Goal: Transaction & Acquisition: Obtain resource

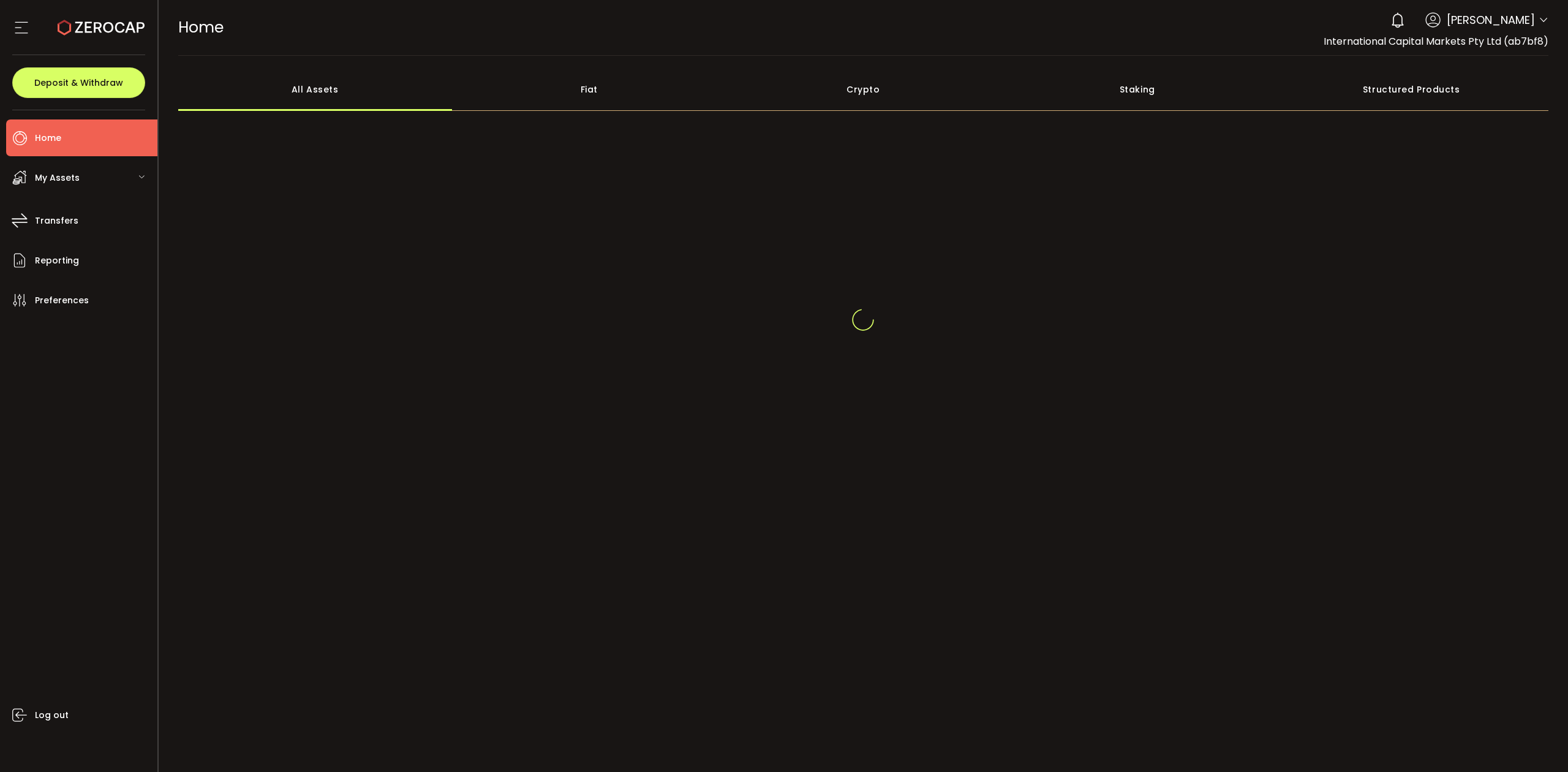
click at [1542, 17] on icon at bounding box center [1542, 19] width 10 height 10
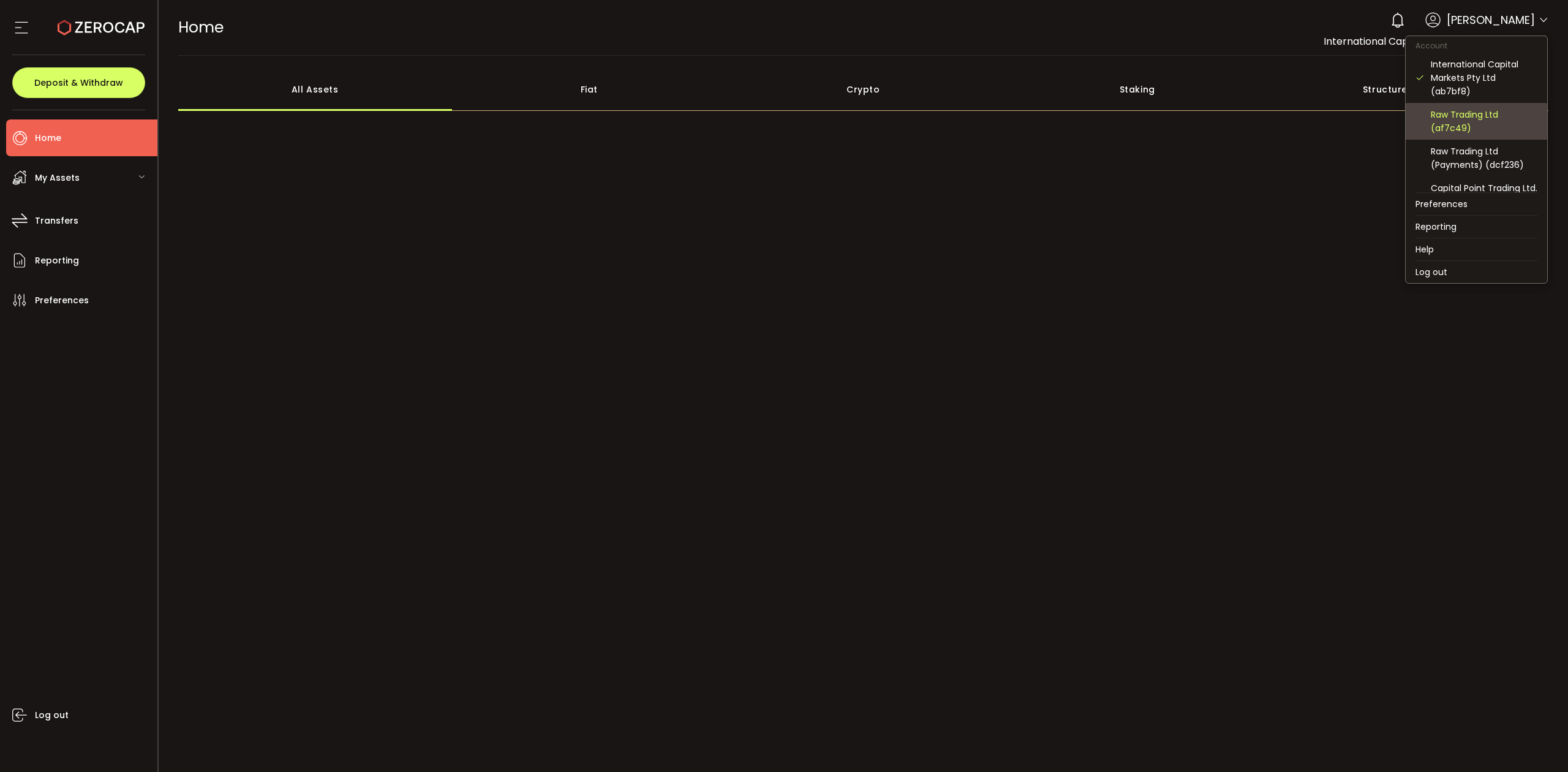
click at [1450, 126] on div "Raw Trading Ltd (af7c49)" at bounding box center [1484, 121] width 106 height 27
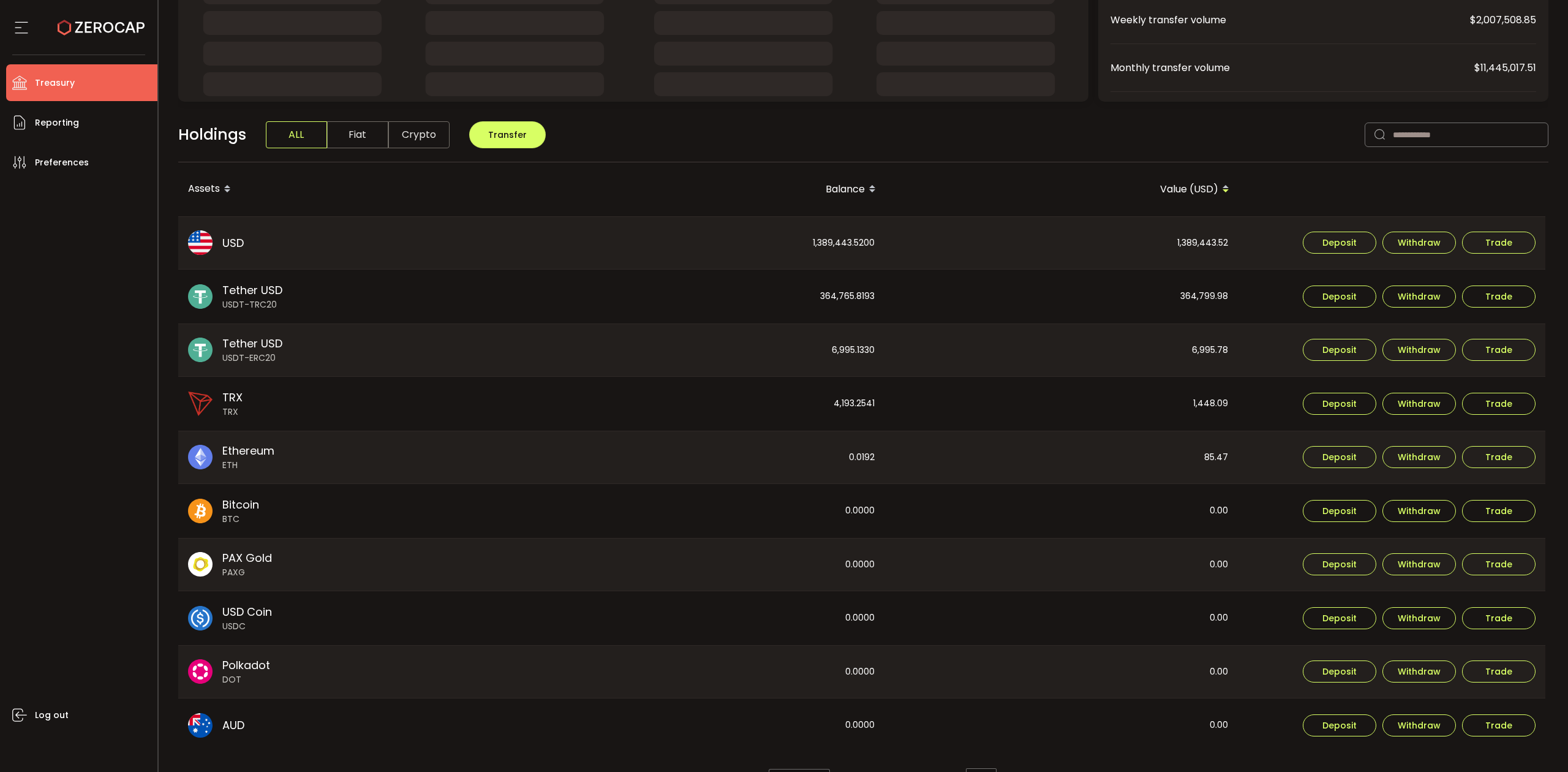
scroll to position [243, 0]
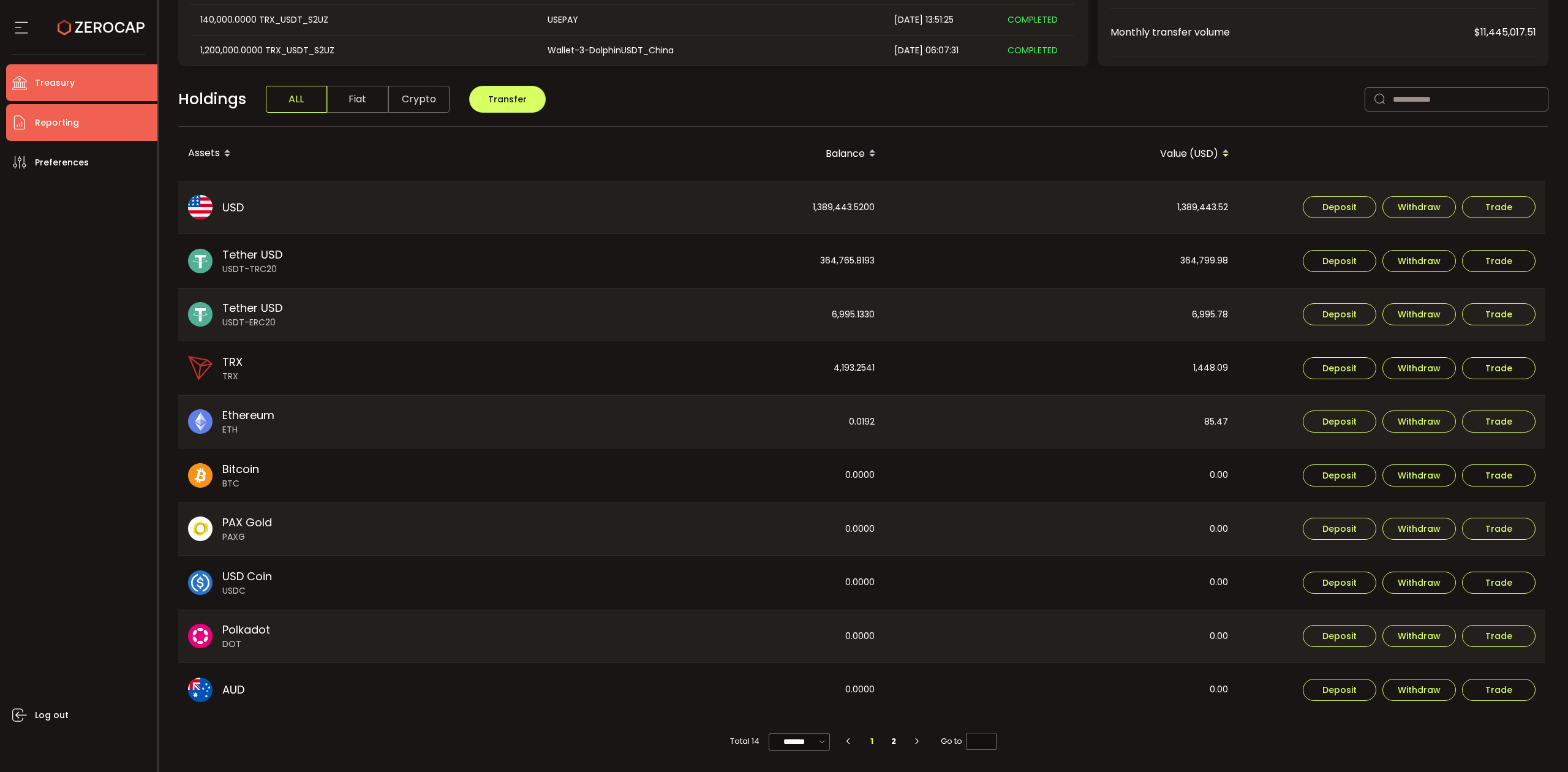
click at [71, 116] on span "Reporting" at bounding box center [57, 122] width 44 height 18
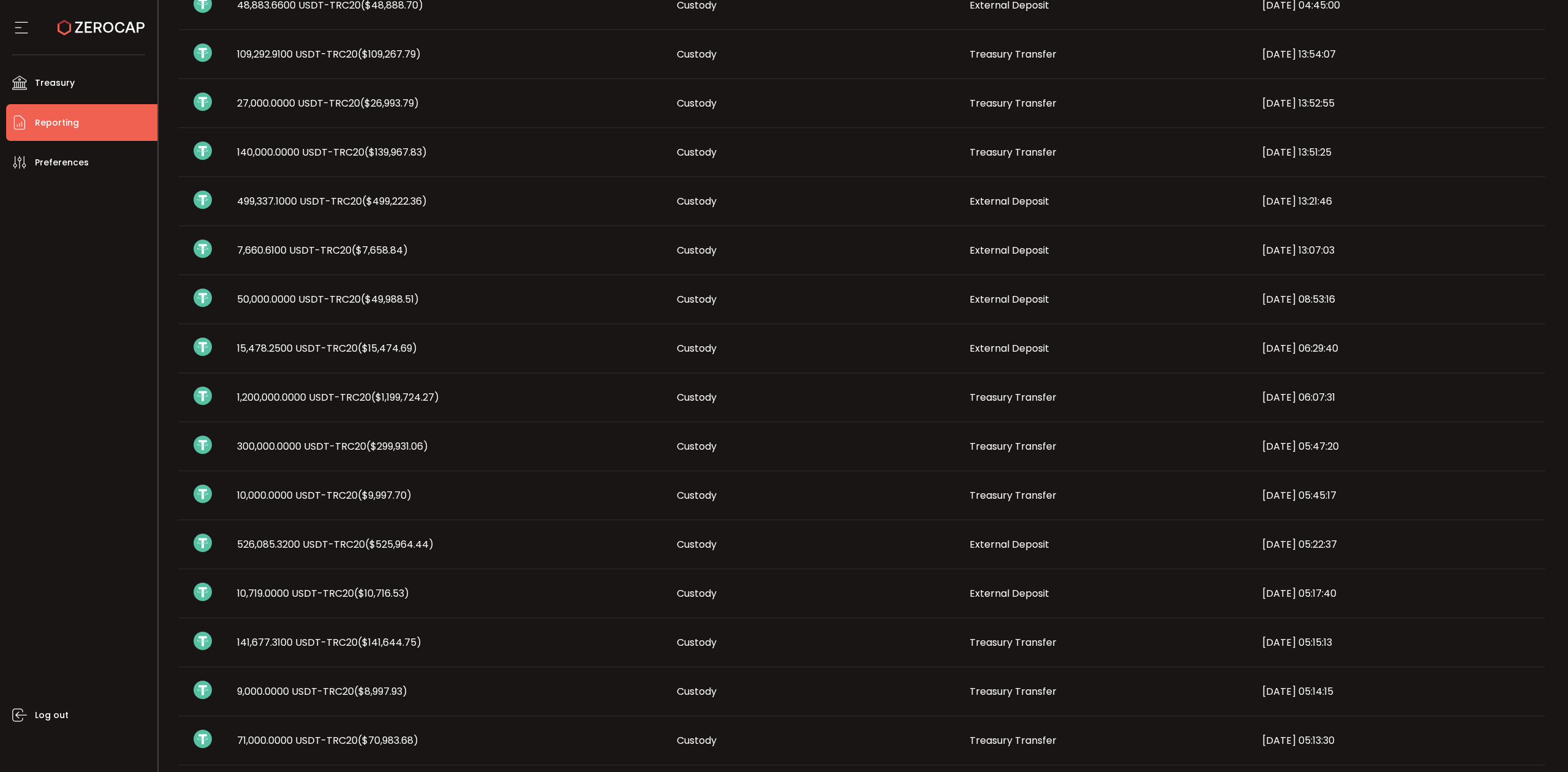
scroll to position [21, 0]
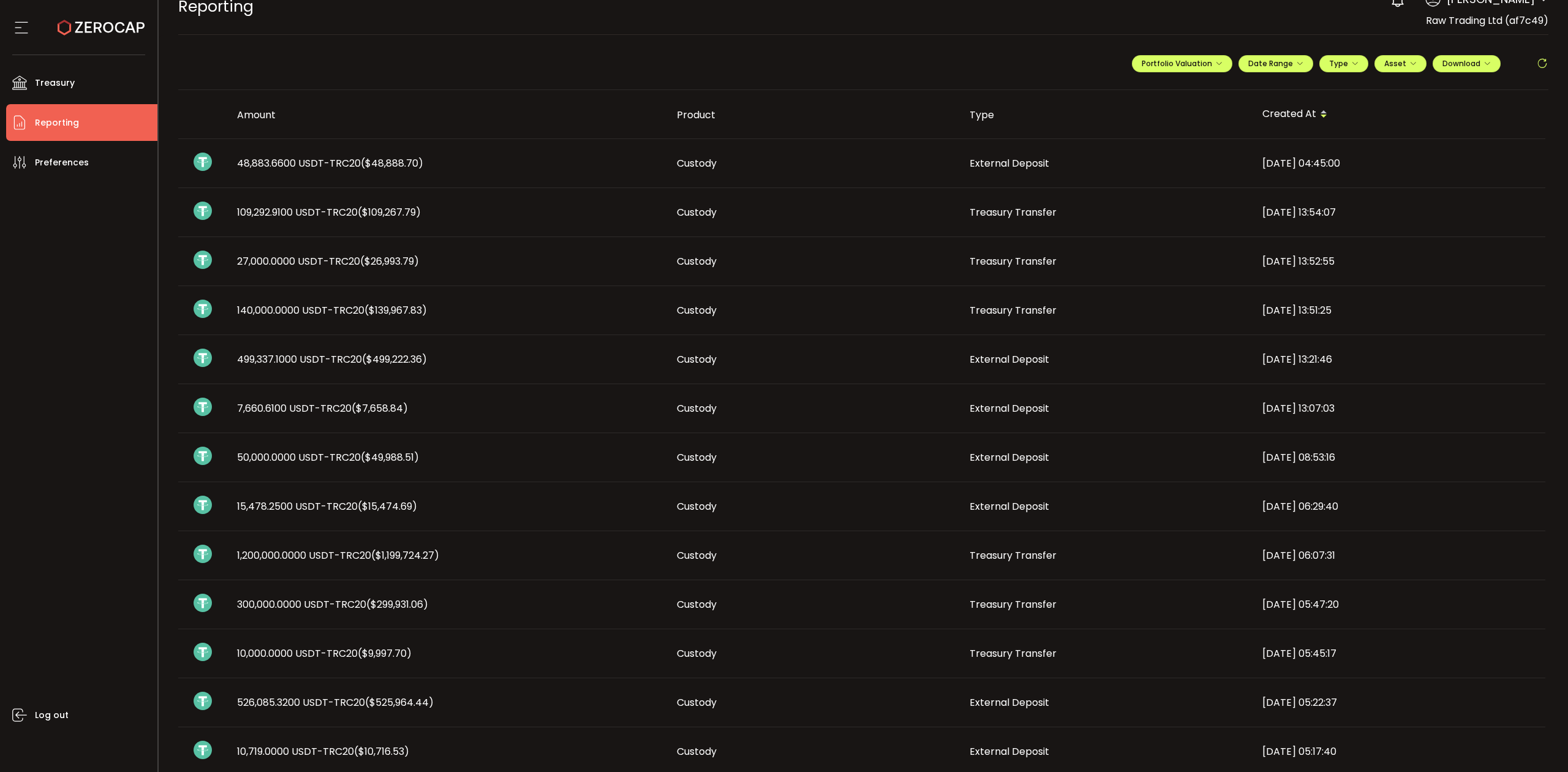
drag, startPoint x: 70, startPoint y: 130, endPoint x: 50, endPoint y: 125, distance: 20.6
click at [50, 125] on span "Reporting" at bounding box center [57, 122] width 44 height 18
click at [59, 119] on span "Reporting" at bounding box center [57, 122] width 44 height 18
click at [1290, 69] on button "Date Range" at bounding box center [1275, 63] width 75 height 17
click at [1193, 91] on icon at bounding box center [1195, 90] width 15 height 12
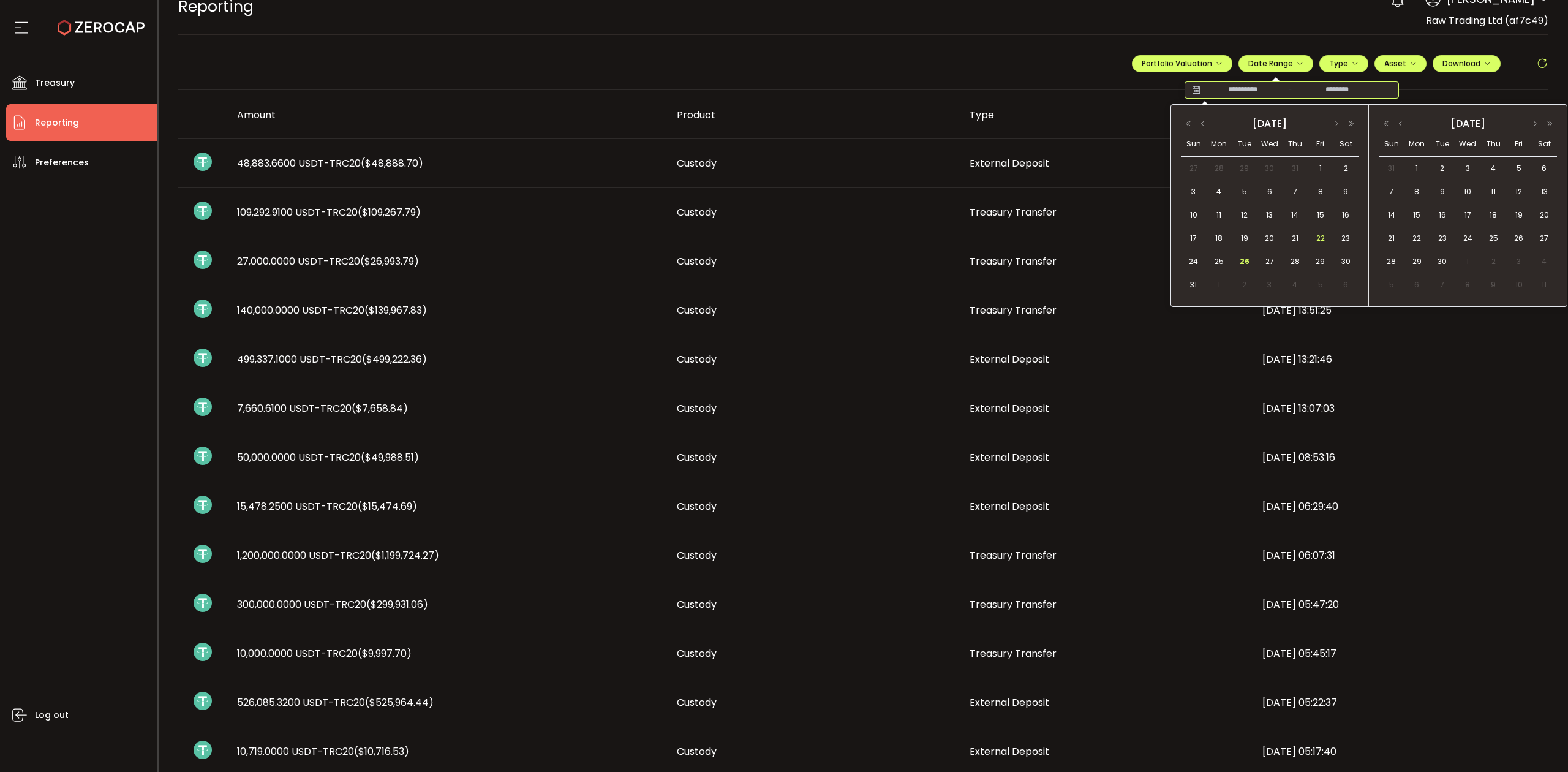
click at [1316, 233] on span "22" at bounding box center [1320, 238] width 15 height 15
click at [1240, 266] on span "26" at bounding box center [1244, 261] width 15 height 15
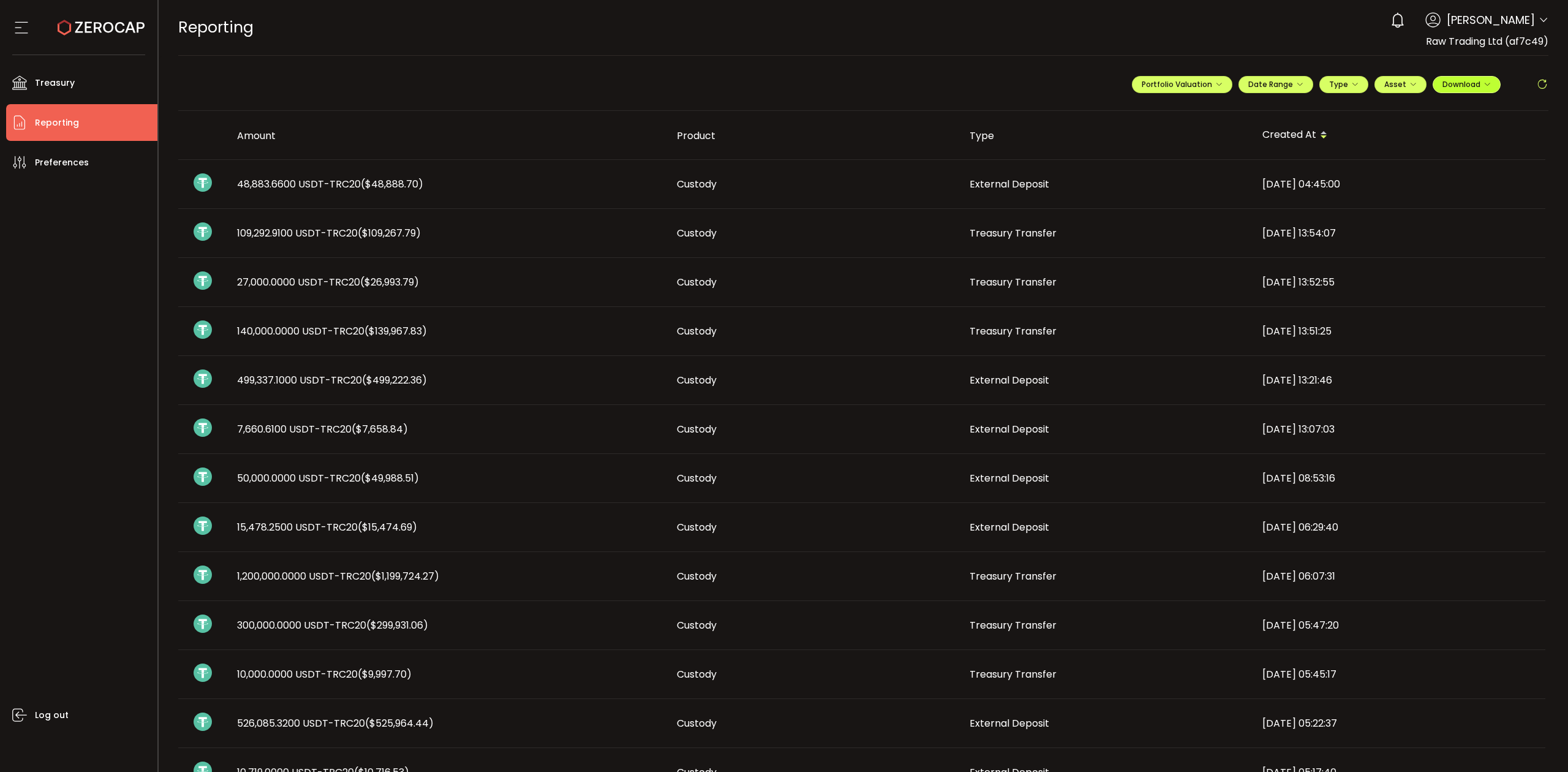
click at [1441, 78] on button "Download" at bounding box center [1466, 84] width 68 height 17
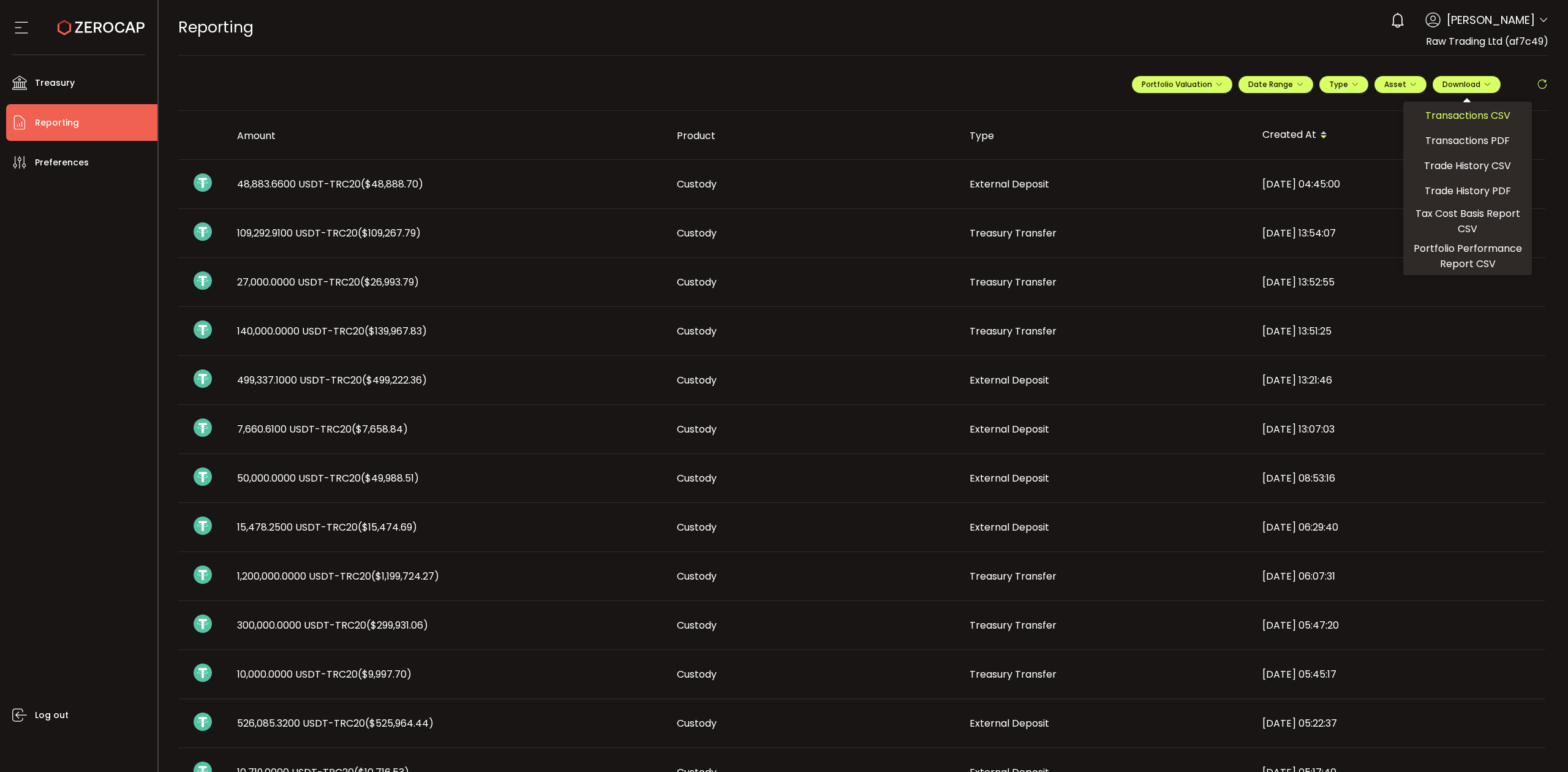
click at [1440, 121] on span "Transactions CSV" at bounding box center [1467, 114] width 85 height 15
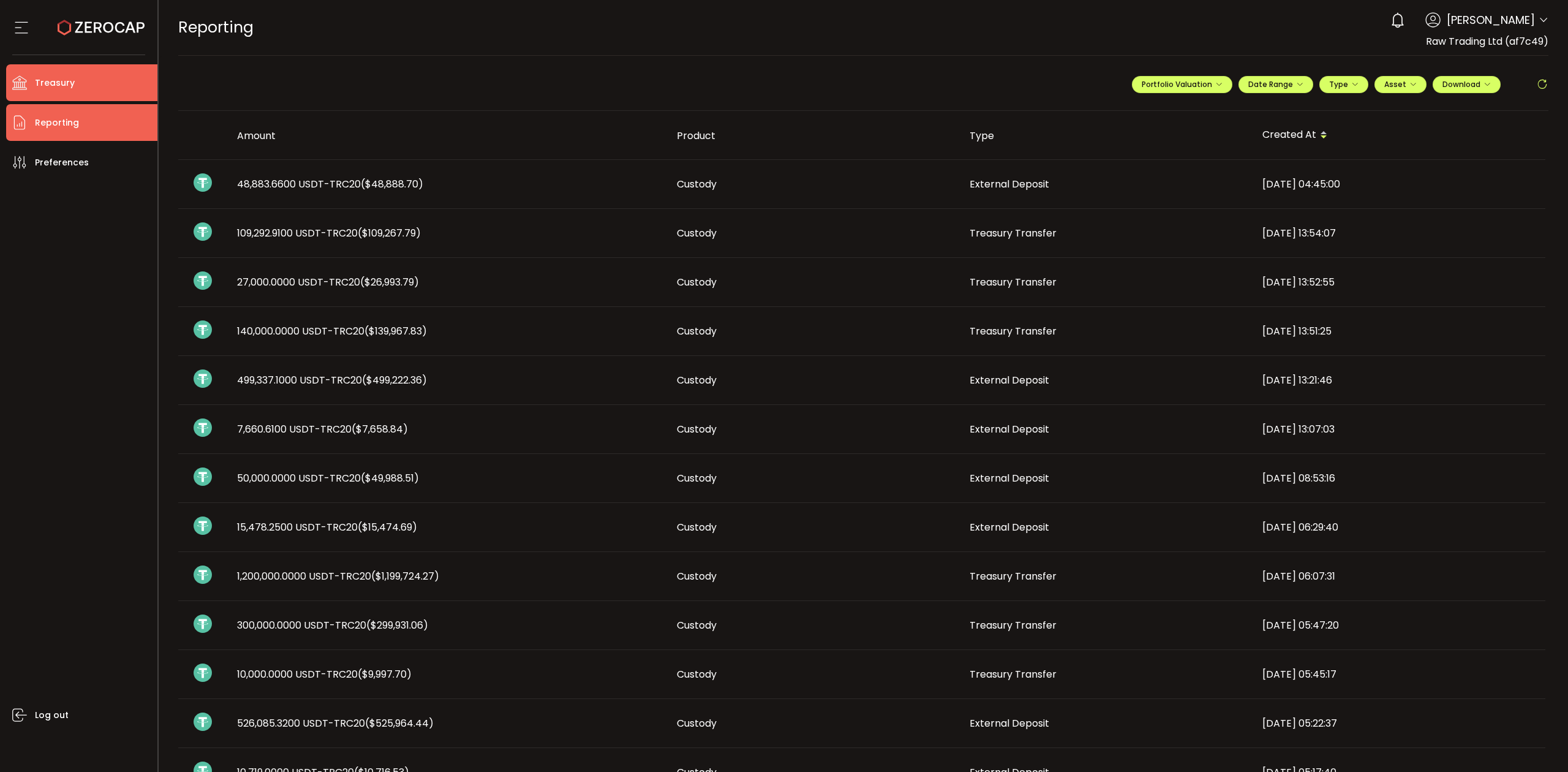
click at [77, 85] on li "Treasury" at bounding box center [82, 83] width 151 height 37
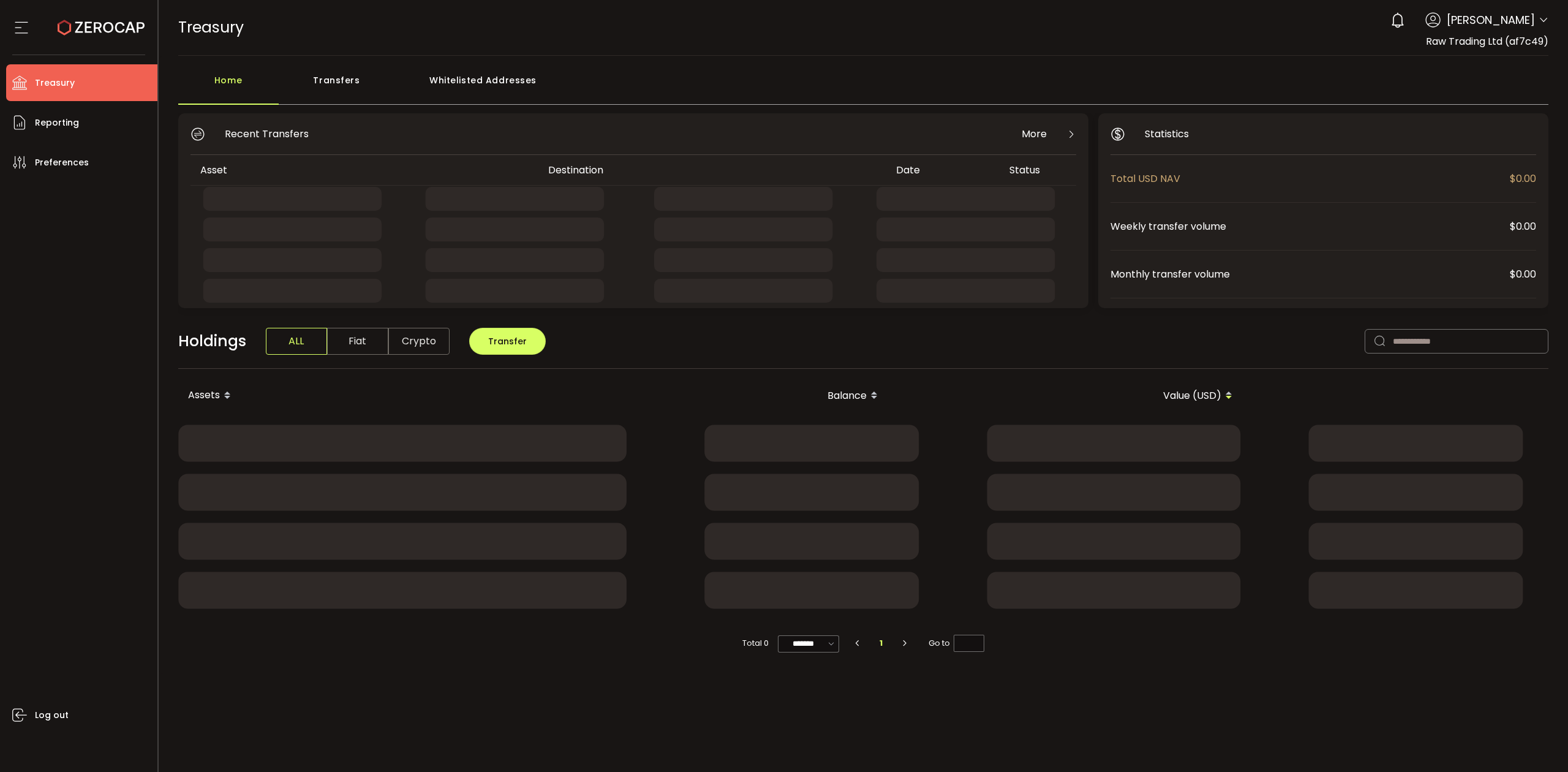
click at [385, 85] on div "Transfers" at bounding box center [337, 86] width 116 height 37
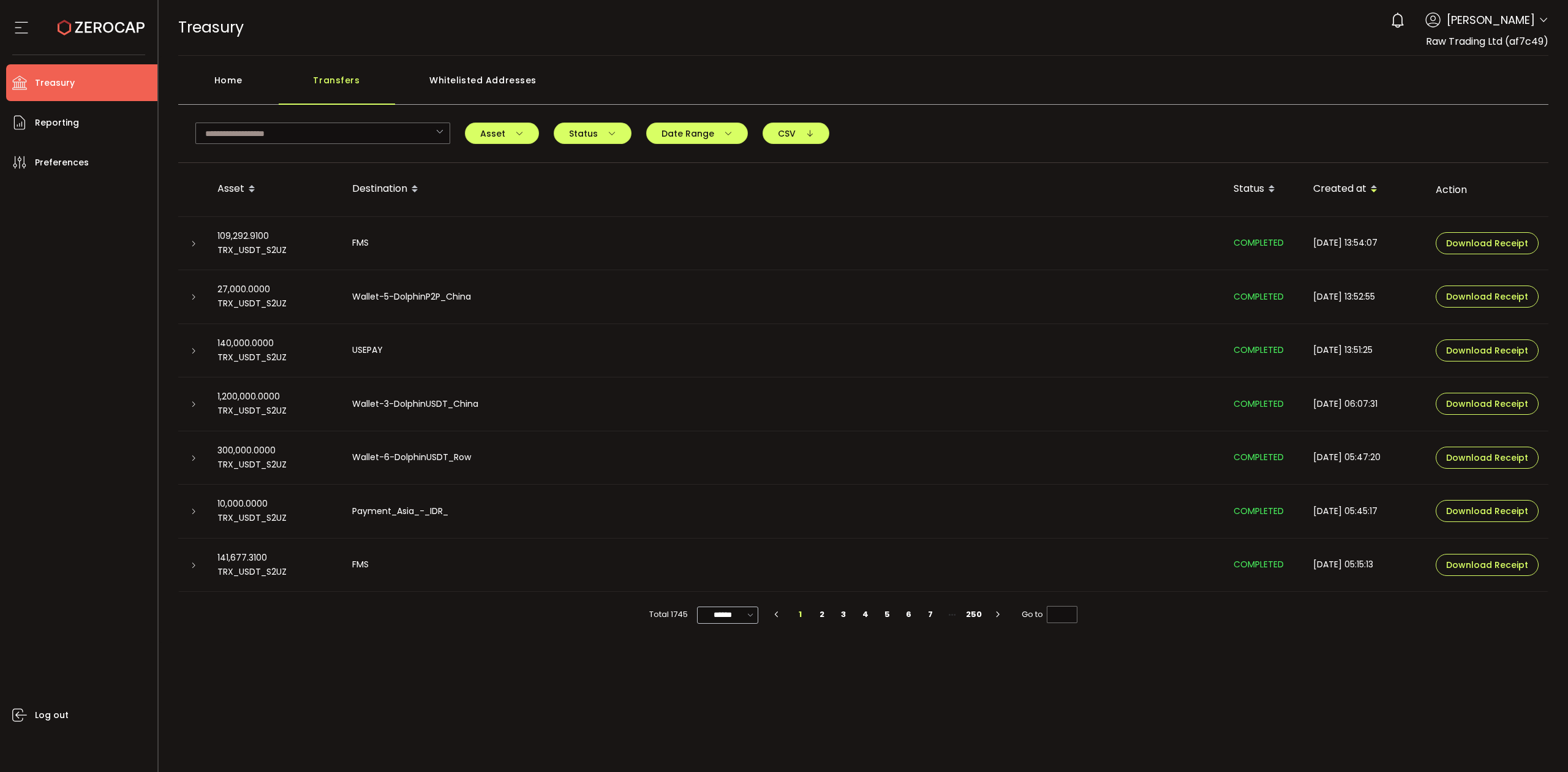
click at [753, 619] on icon at bounding box center [751, 614] width 12 height 14
click at [745, 699] on li "100/page" at bounding box center [732, 708] width 70 height 21
type input "********"
